Goal: Check status

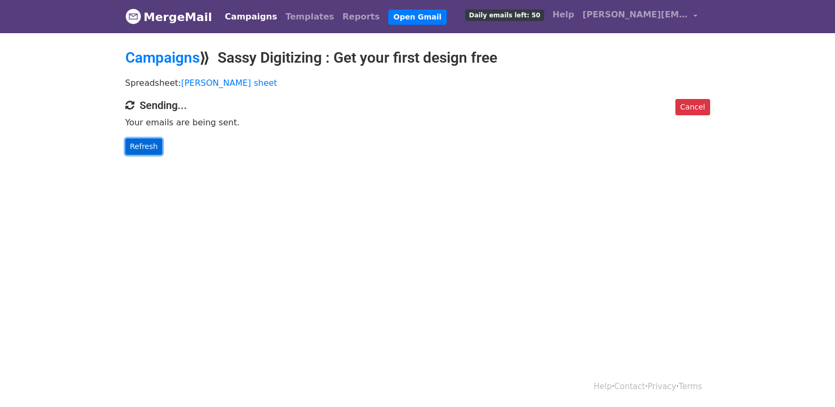
click at [138, 149] on link "Refresh" at bounding box center [143, 147] width 37 height 16
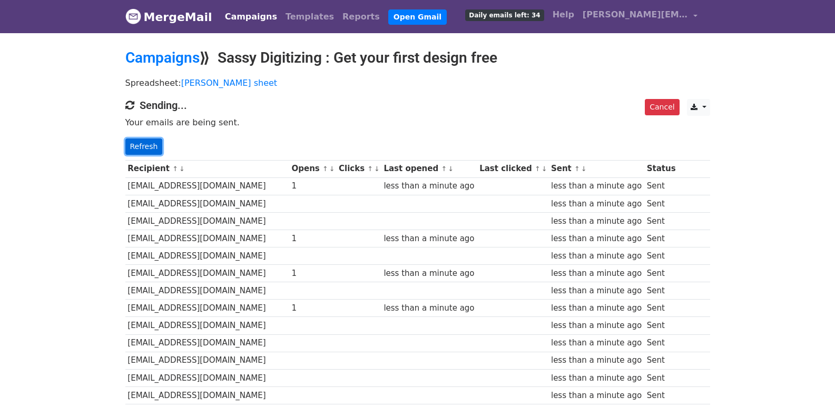
click at [138, 141] on link "Refresh" at bounding box center [143, 147] width 37 height 16
